Goal: Find specific page/section: Find specific page/section

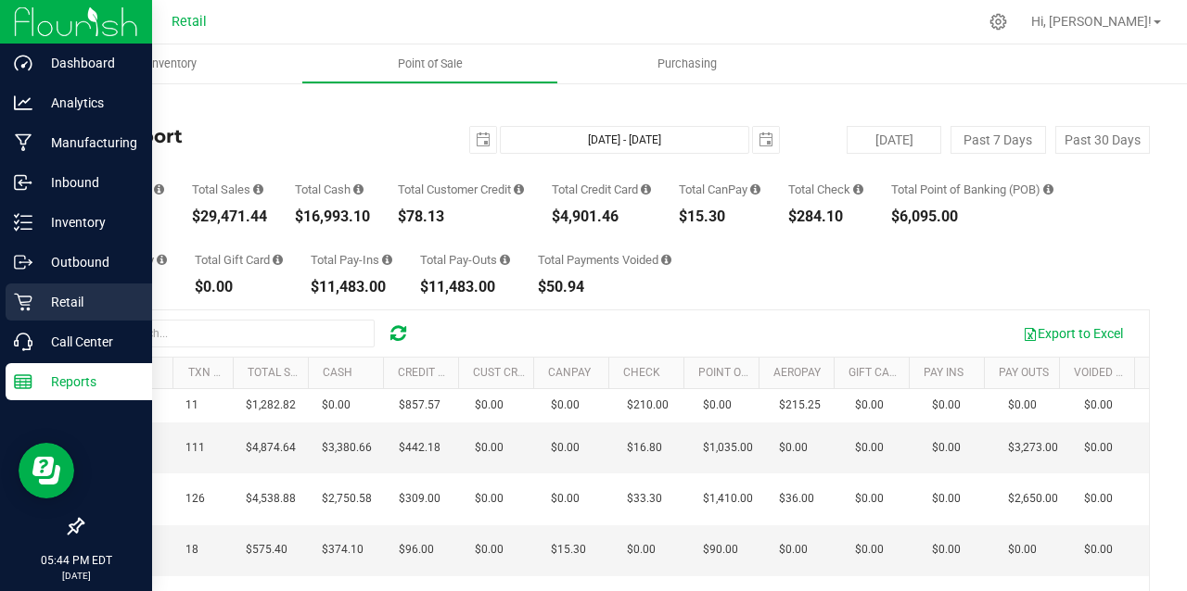
click at [51, 293] on p "Retail" at bounding box center [87, 302] width 111 height 22
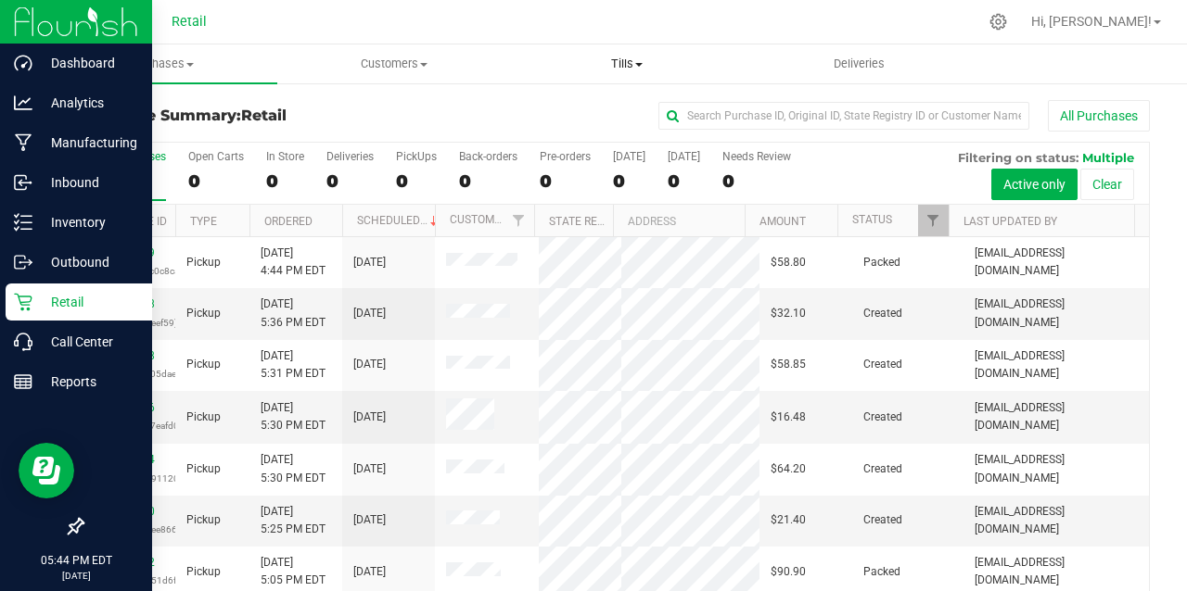
click at [632, 61] on span "Tills" at bounding box center [626, 64] width 231 height 17
click at [579, 108] on span "Manage tills" at bounding box center [572, 112] width 125 height 16
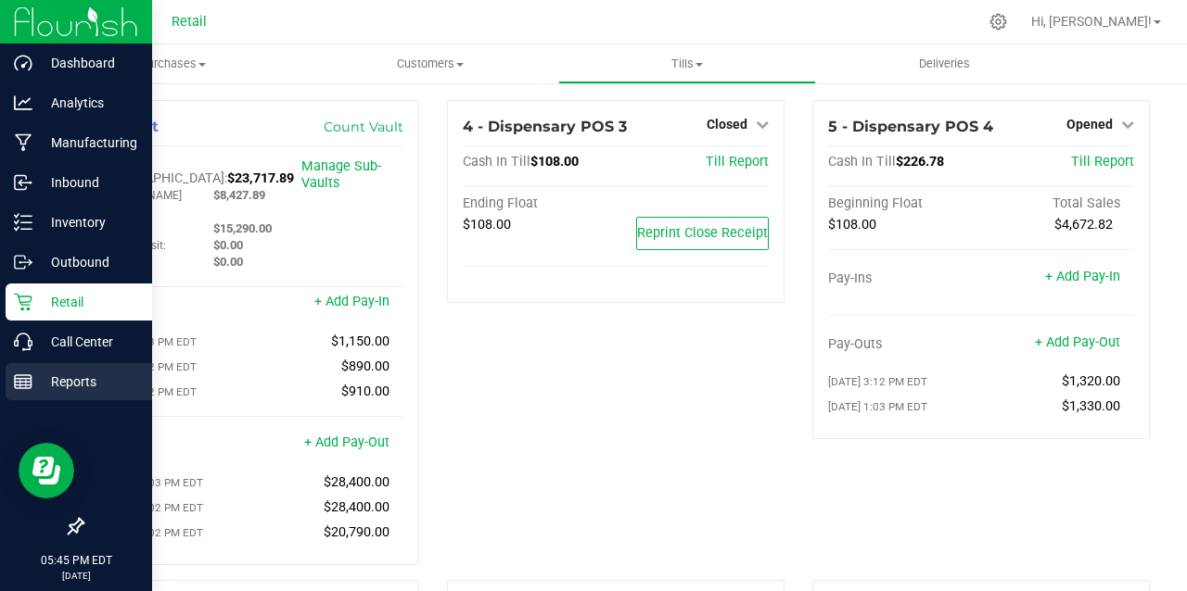
click at [41, 378] on p "Reports" at bounding box center [87, 382] width 111 height 22
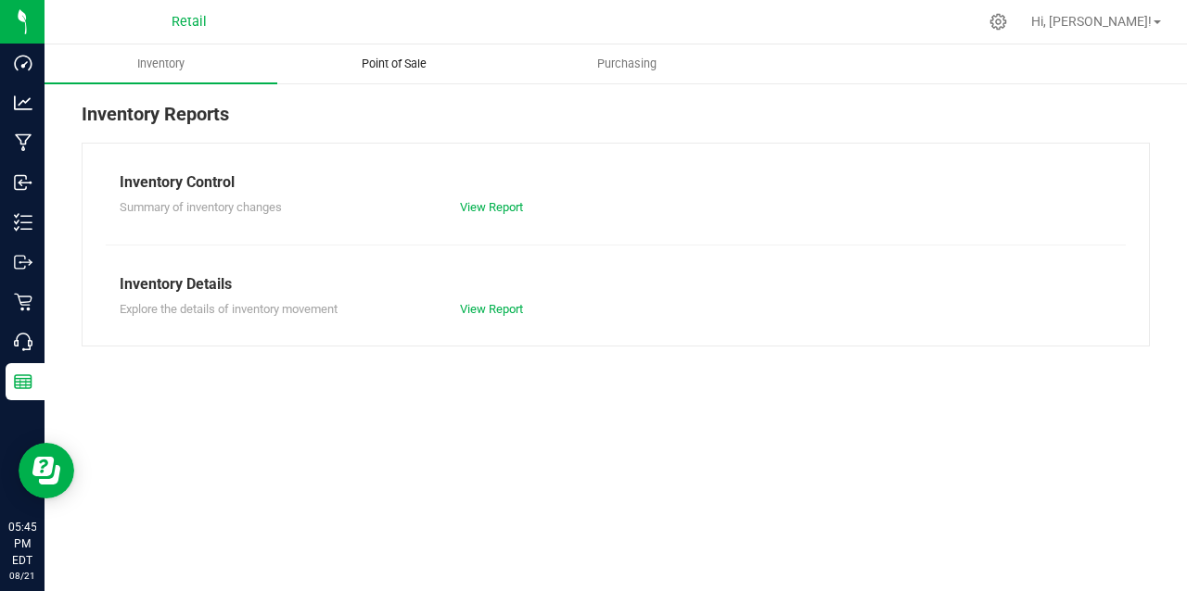
click at [404, 58] on span "Point of Sale" at bounding box center [394, 64] width 115 height 17
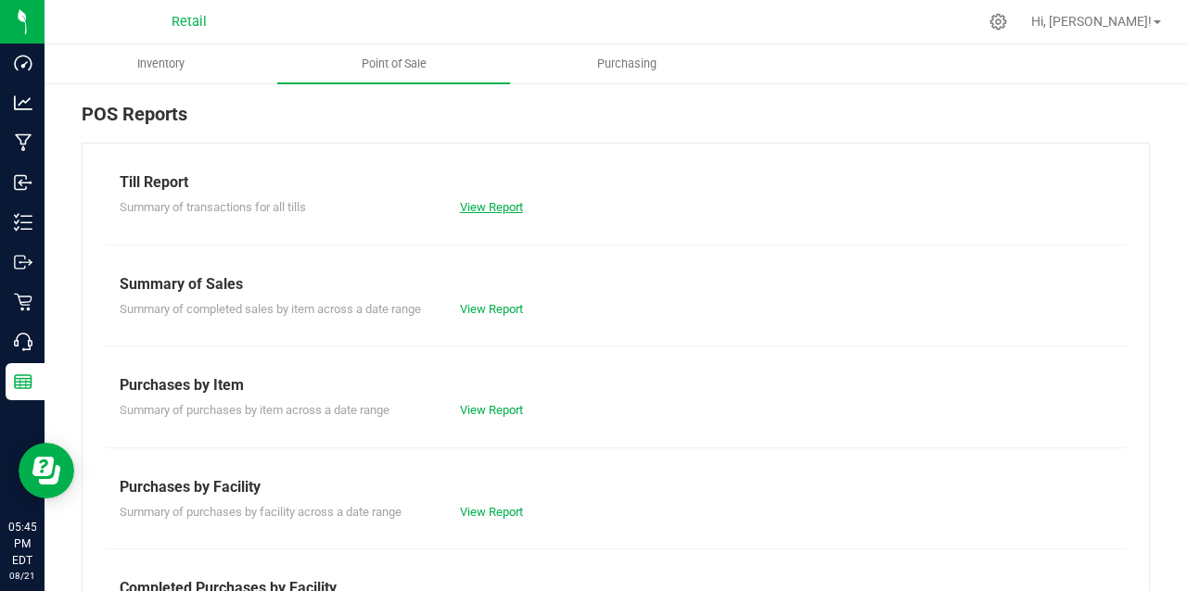
click at [484, 209] on link "View Report" at bounding box center [491, 207] width 63 height 14
